Goal: Information Seeking & Learning: Learn about a topic

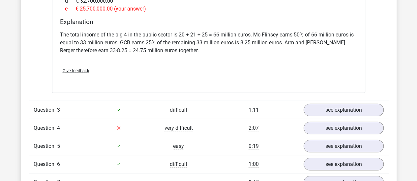
scroll to position [770, 0]
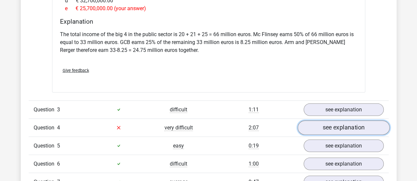
click at [308, 121] on link "see explanation" at bounding box center [343, 128] width 92 height 14
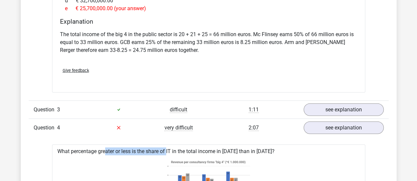
drag, startPoint x: 83, startPoint y: 142, endPoint x: 147, endPoint y: 134, distance: 64.3
click at [147, 134] on div "Question 1 average 1:32 see explanation What is the ratio of McFlinsey's income…" at bounding box center [209, 158] width 350 height 751
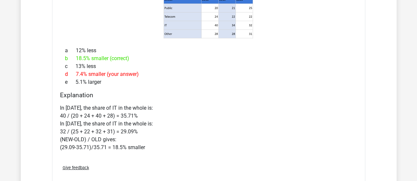
scroll to position [1000, 0]
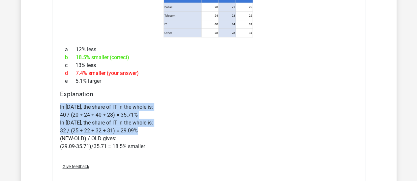
drag, startPoint x: 52, startPoint y: 100, endPoint x: 147, endPoint y: 119, distance: 96.2
click at [147, 119] on div "What percentage greater or less is the share of IT in the total income in 2020 …" at bounding box center [208, 52] width 313 height 273
click at [147, 119] on p "In 2018, the share of IT in the whole is: 40 / (20 + 24 + 40 + 28) = 35.71% In …" at bounding box center [208, 126] width 297 height 47
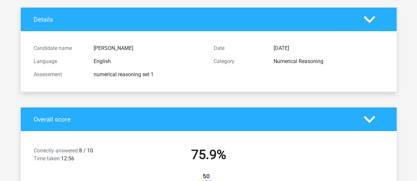
scroll to position [0, 0]
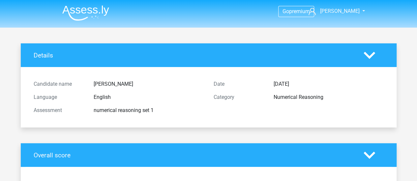
click at [88, 14] on img at bounding box center [85, 12] width 47 height 15
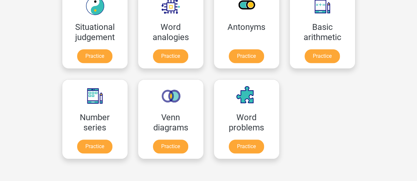
scroll to position [305, 0]
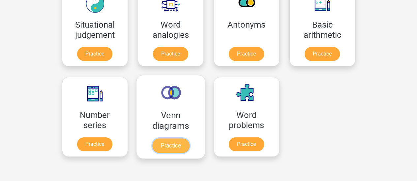
click at [173, 142] on link "Practice" at bounding box center [170, 146] width 37 height 14
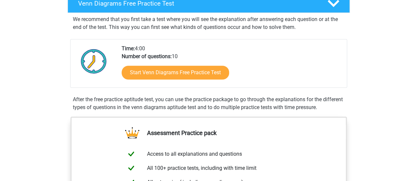
scroll to position [114, 0]
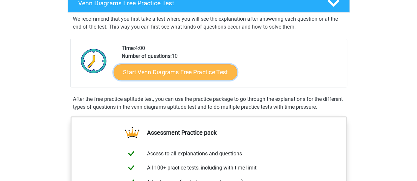
click at [188, 76] on link "Start Venn Diagrams Free Practice Test" at bounding box center [175, 73] width 124 height 16
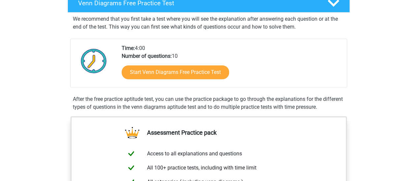
scroll to position [0, 0]
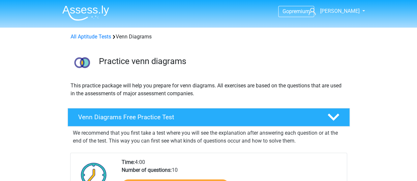
click at [95, 12] on img at bounding box center [85, 12] width 47 height 15
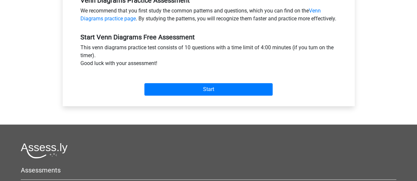
scroll to position [222, 0]
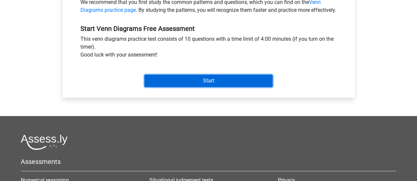
click at [190, 84] on input "Start" at bounding box center [208, 81] width 128 height 13
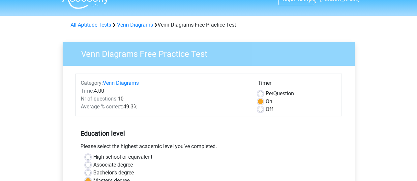
scroll to position [0, 0]
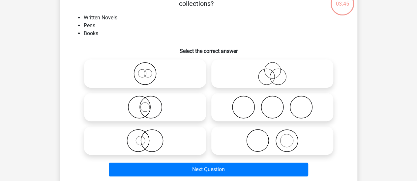
scroll to position [42, 0]
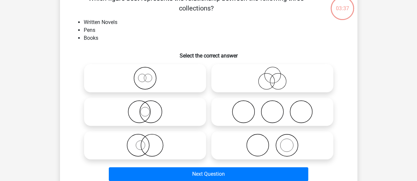
click at [160, 113] on icon at bounding box center [145, 111] width 117 height 23
click at [149, 109] on input "radio" at bounding box center [147, 106] width 4 height 4
radio input "true"
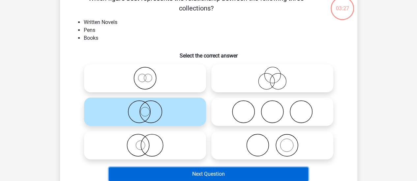
click at [203, 174] on button "Next Question" at bounding box center [208, 175] width 199 height 14
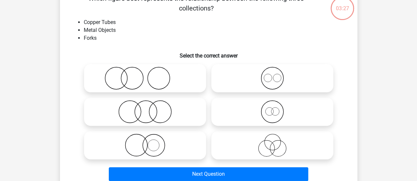
scroll to position [30, 0]
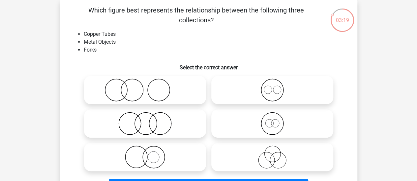
click at [279, 84] on icon at bounding box center [272, 90] width 117 height 23
click at [276, 84] on input "radio" at bounding box center [274, 85] width 4 height 4
radio input "true"
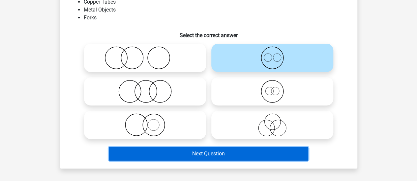
click at [256, 156] on button "Next Question" at bounding box center [208, 154] width 199 height 14
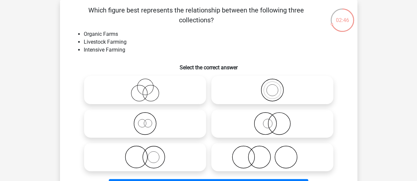
click at [284, 120] on icon at bounding box center [272, 123] width 117 height 23
click at [276, 120] on input "radio" at bounding box center [274, 118] width 4 height 4
radio input "true"
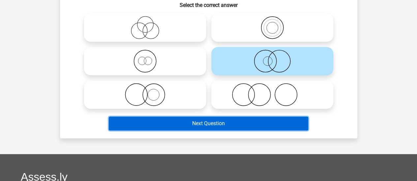
click at [283, 123] on button "Next Question" at bounding box center [208, 124] width 199 height 14
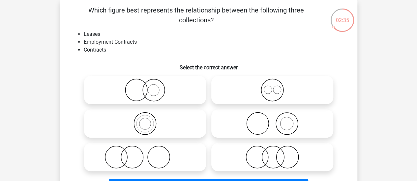
click at [269, 88] on icon at bounding box center [272, 90] width 117 height 23
click at [272, 87] on input "radio" at bounding box center [274, 85] width 4 height 4
radio input "true"
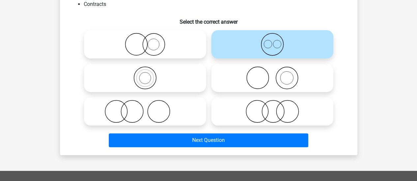
scroll to position [77, 0]
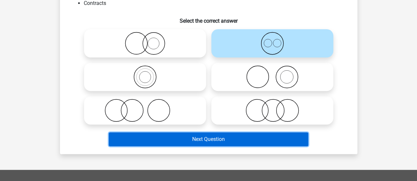
click at [269, 136] on button "Next Question" at bounding box center [208, 140] width 199 height 14
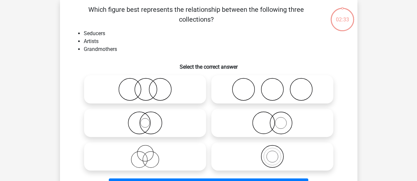
scroll to position [30, 0]
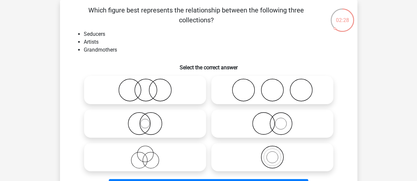
click at [178, 160] on icon at bounding box center [145, 157] width 117 height 23
click at [149, 154] on input "radio" at bounding box center [147, 152] width 4 height 4
radio input "true"
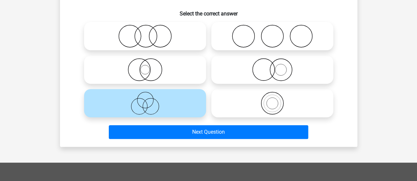
scroll to position [85, 0]
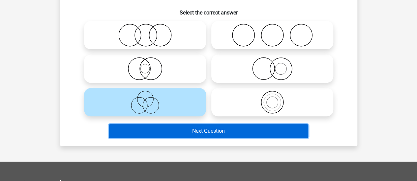
click at [212, 135] on button "Next Question" at bounding box center [208, 131] width 199 height 14
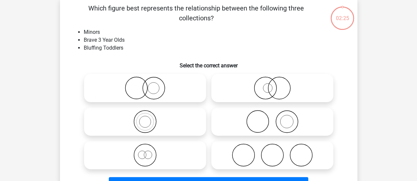
scroll to position [30, 0]
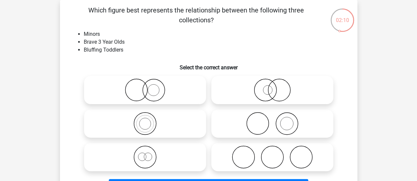
click at [155, 124] on icon at bounding box center [145, 123] width 117 height 23
click at [149, 121] on input "radio" at bounding box center [147, 118] width 4 height 4
radio input "true"
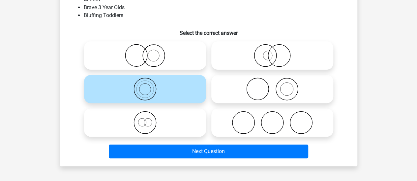
scroll to position [66, 0]
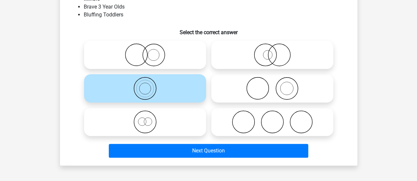
click at [155, 124] on icon at bounding box center [145, 122] width 117 height 23
click at [149, 119] on input "radio" at bounding box center [147, 117] width 4 height 4
radio input "true"
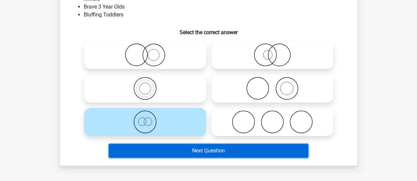
click at [176, 156] on button "Next Question" at bounding box center [208, 151] width 199 height 14
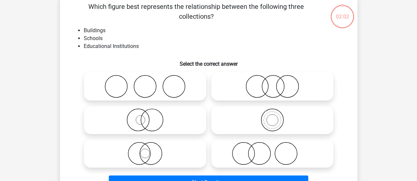
scroll to position [30, 0]
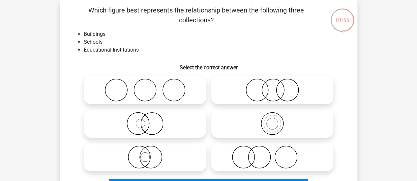
click at [150, 128] on icon at bounding box center [145, 123] width 117 height 23
click at [149, 121] on input "radio" at bounding box center [147, 118] width 4 height 4
radio input "true"
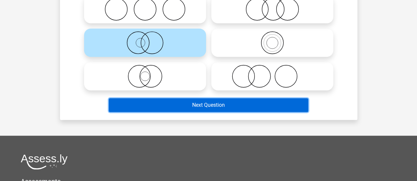
click at [196, 105] on button "Next Question" at bounding box center [208, 105] width 199 height 14
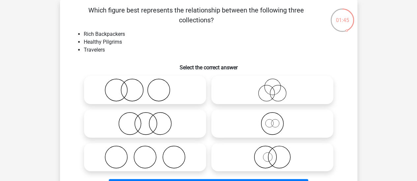
click at [289, 119] on icon at bounding box center [272, 123] width 117 height 23
click at [276, 119] on input "radio" at bounding box center [274, 118] width 4 height 4
radio input "true"
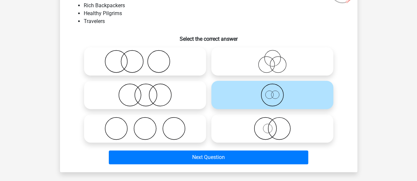
scroll to position [61, 0]
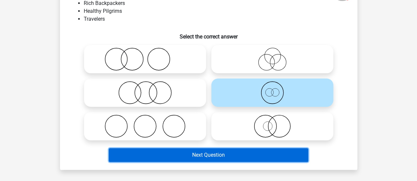
click at [284, 156] on button "Next Question" at bounding box center [208, 156] width 199 height 14
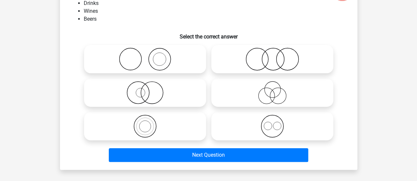
scroll to position [30, 0]
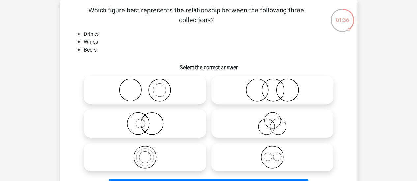
click at [269, 164] on icon at bounding box center [272, 157] width 117 height 23
click at [272, 154] on input "radio" at bounding box center [274, 152] width 4 height 4
radio input "true"
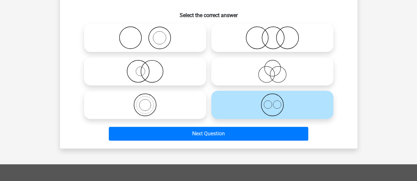
scroll to position [83, 0]
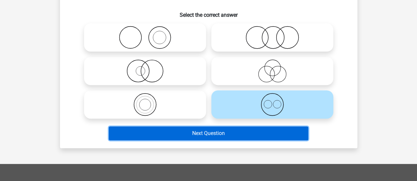
click at [242, 136] on button "Next Question" at bounding box center [208, 134] width 199 height 14
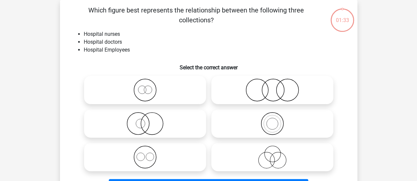
scroll to position [30, 0]
click at [175, 152] on icon at bounding box center [145, 157] width 117 height 23
click at [149, 152] on input "radio" at bounding box center [147, 152] width 4 height 4
radio input "true"
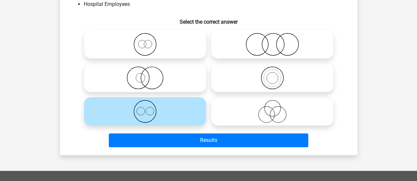
scroll to position [76, 0]
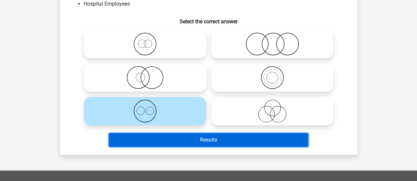
click at [198, 145] on button "Results" at bounding box center [208, 140] width 199 height 14
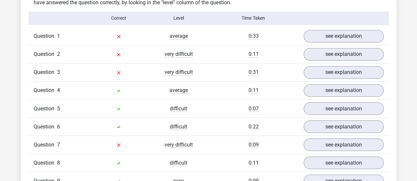
scroll to position [527, 0]
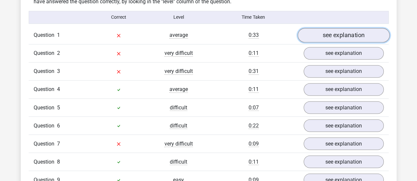
click at [311, 35] on link "see explanation" at bounding box center [343, 35] width 92 height 14
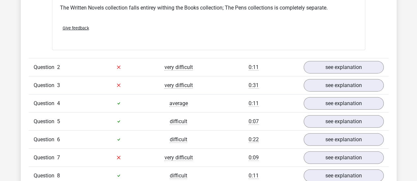
scroll to position [759, 0]
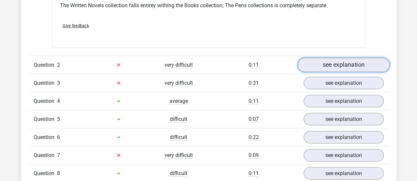
click at [309, 63] on link "see explanation" at bounding box center [343, 65] width 92 height 14
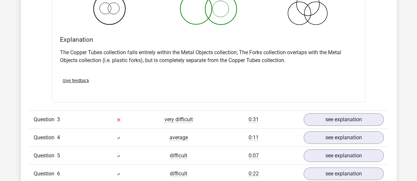
scroll to position [984, 0]
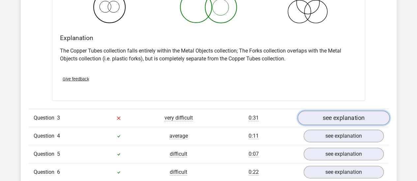
click at [316, 119] on link "see explanation" at bounding box center [343, 118] width 92 height 14
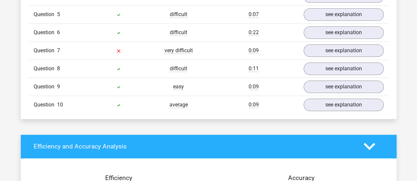
scroll to position [1554, 0]
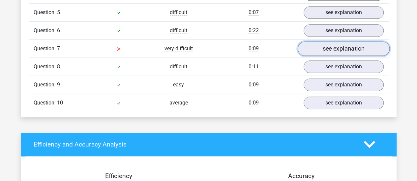
click at [318, 43] on link "see explanation" at bounding box center [343, 48] width 92 height 14
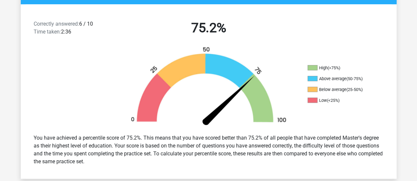
scroll to position [161, 0]
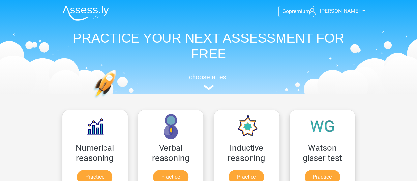
click at [395, 60] on header "Go premium therese therese_espenhain@hotmail.com" at bounding box center [208, 47] width 417 height 94
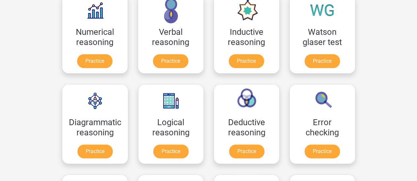
scroll to position [134, 0]
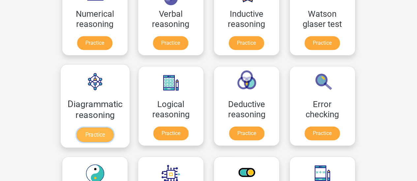
click at [102, 133] on link "Practice" at bounding box center [94, 135] width 37 height 14
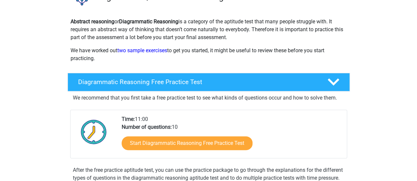
scroll to position [68, 0]
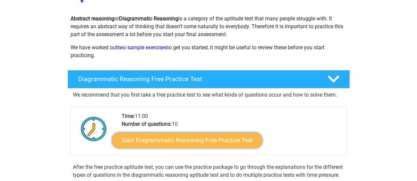
click at [193, 138] on link "Start Diagrammatic Reasoning Free Practice Test" at bounding box center [187, 140] width 151 height 16
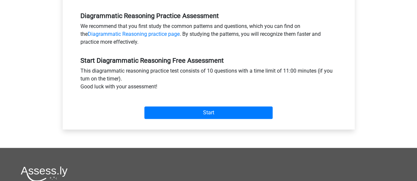
scroll to position [215, 0]
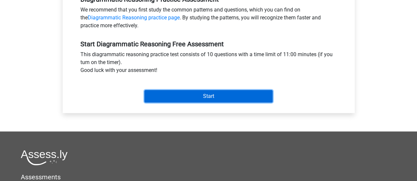
click at [225, 94] on input "Start" at bounding box center [208, 96] width 128 height 13
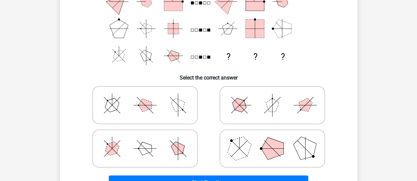
scroll to position [107, 0]
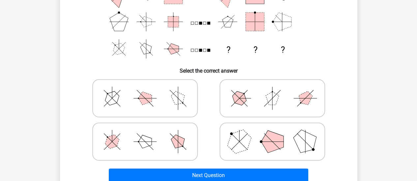
click at [241, 140] on polygon at bounding box center [239, 142] width 32 height 32
click at [272, 134] on input "radio" at bounding box center [274, 131] width 4 height 4
radio input "true"
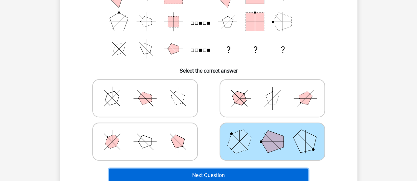
click at [248, 175] on button "Next Question" at bounding box center [208, 176] width 199 height 14
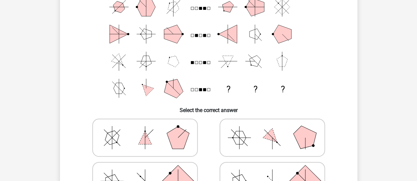
scroll to position [63, 0]
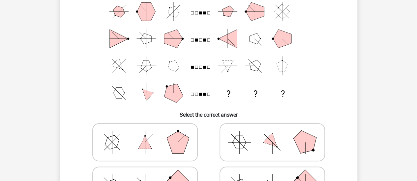
click at [179, 143] on polygon at bounding box center [178, 142] width 22 height 22
click at [149, 134] on input "radio" at bounding box center [147, 132] width 4 height 4
radio input "true"
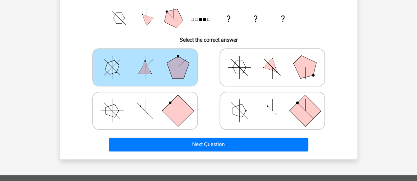
scroll to position [138, 0]
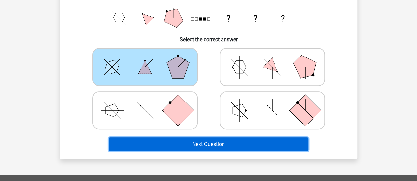
click at [219, 143] on button "Next Question" at bounding box center [208, 145] width 199 height 14
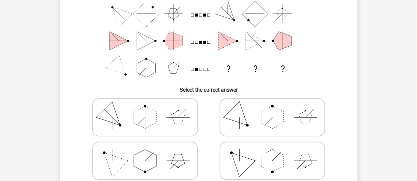
scroll to position [89, 0]
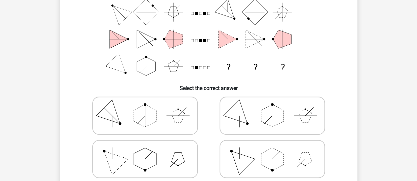
click at [262, 163] on polygon at bounding box center [272, 159] width 22 height 22
click at [272, 151] on input "radio" at bounding box center [274, 149] width 4 height 4
radio input "true"
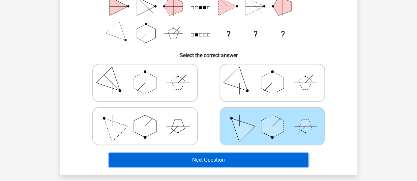
click at [262, 163] on button "Next Question" at bounding box center [208, 160] width 199 height 14
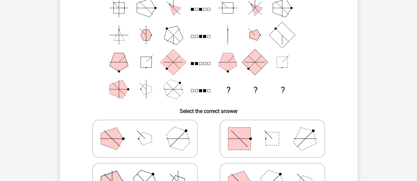
scroll to position [89, 0]
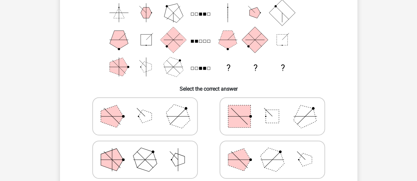
click at [271, 150] on polygon at bounding box center [272, 160] width 32 height 32
click at [272, 150] on input "radio" at bounding box center [274, 150] width 4 height 4
radio input "true"
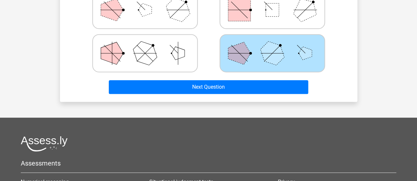
scroll to position [205, 0]
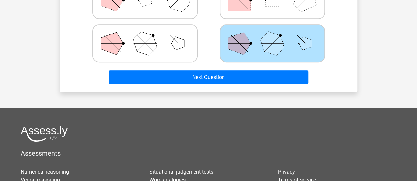
click at [163, 35] on icon at bounding box center [145, 43] width 99 height 33
click at [149, 35] on input "radio" at bounding box center [147, 33] width 4 height 4
radio input "true"
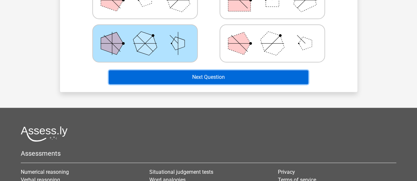
click at [207, 79] on button "Next Question" at bounding box center [208, 77] width 199 height 14
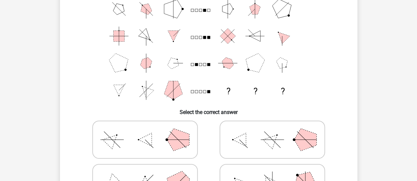
scroll to position [93, 0]
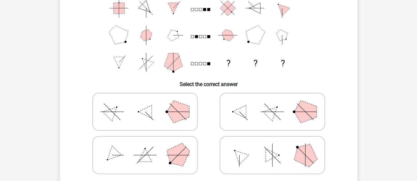
click at [162, 158] on icon at bounding box center [145, 155] width 99 height 33
click at [149, 147] on input "radio" at bounding box center [147, 145] width 4 height 4
radio input "true"
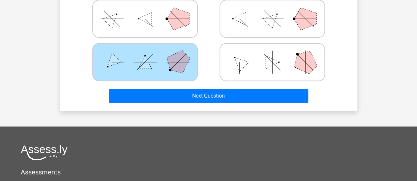
scroll to position [187, 0]
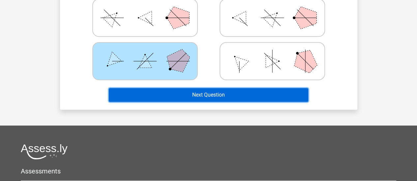
click at [233, 99] on button "Next Question" at bounding box center [208, 95] width 199 height 14
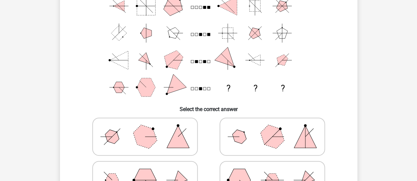
scroll to position [70, 0]
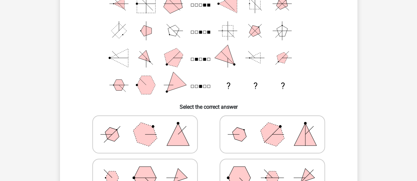
click at [292, 173] on icon at bounding box center [272, 178] width 99 height 33
click at [276, 170] on input "radio" at bounding box center [274, 168] width 4 height 4
radio input "true"
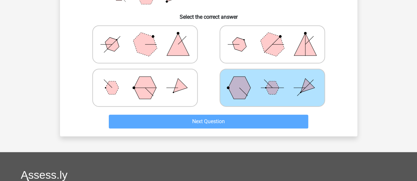
scroll to position [161, 0]
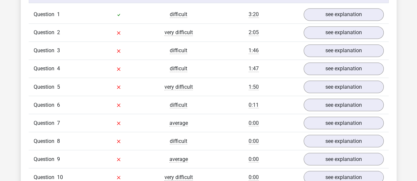
scroll to position [542, 0]
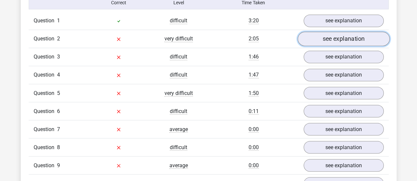
click at [317, 34] on link "see explanation" at bounding box center [343, 39] width 92 height 14
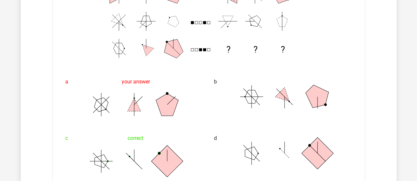
scroll to position [582, 0]
